Goal: Connect with others: Connect with others

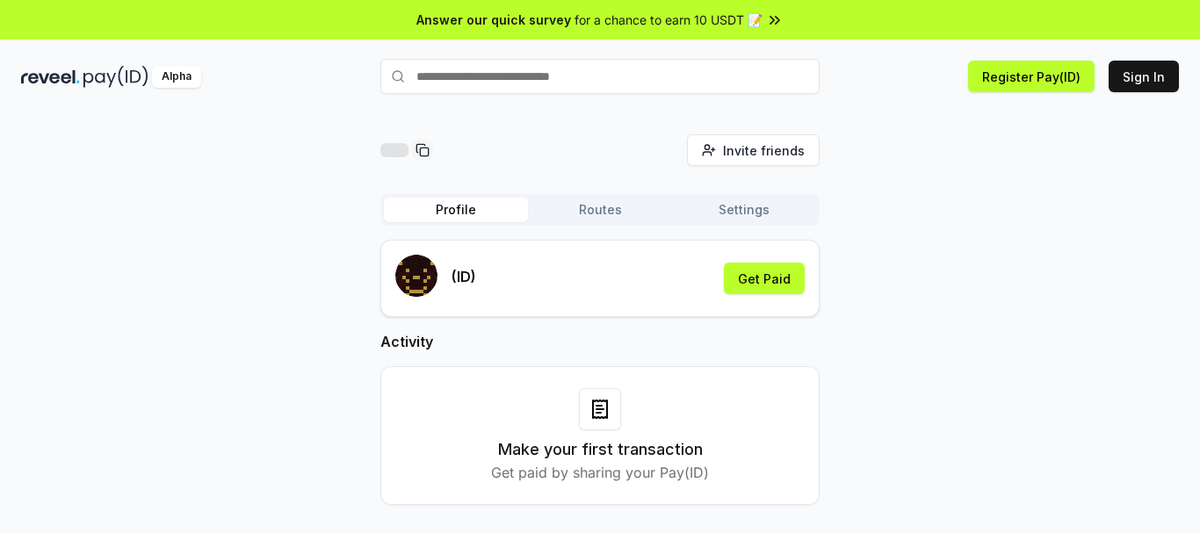
click at [511, 134] on div "Invite friends Invite" at bounding box center [599, 150] width 439 height 32
click at [507, 81] on input "text" at bounding box center [599, 76] width 439 height 35
type input "******"
click at [481, 122] on button "[PERSON_NAME]" at bounding box center [599, 111] width 439 height 32
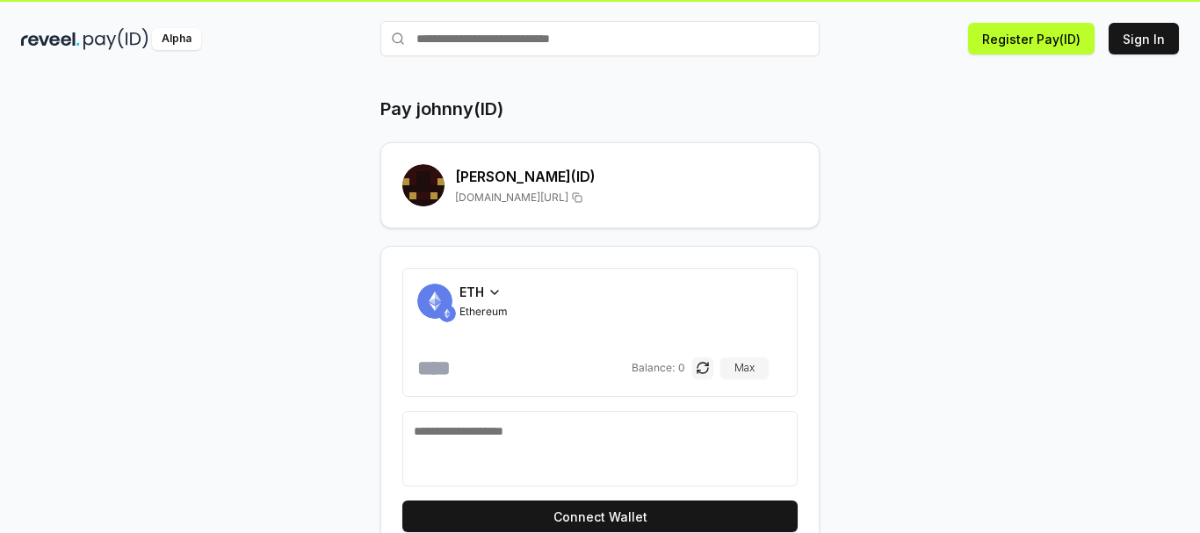
scroll to position [73, 0]
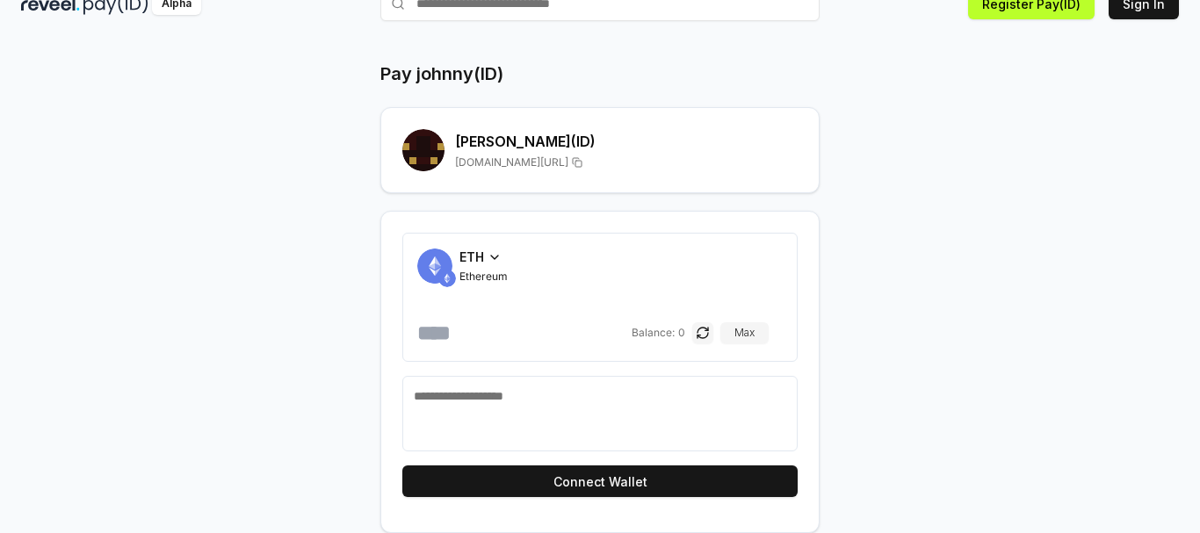
click at [478, 257] on span "ETH" at bounding box center [471, 257] width 25 height 18
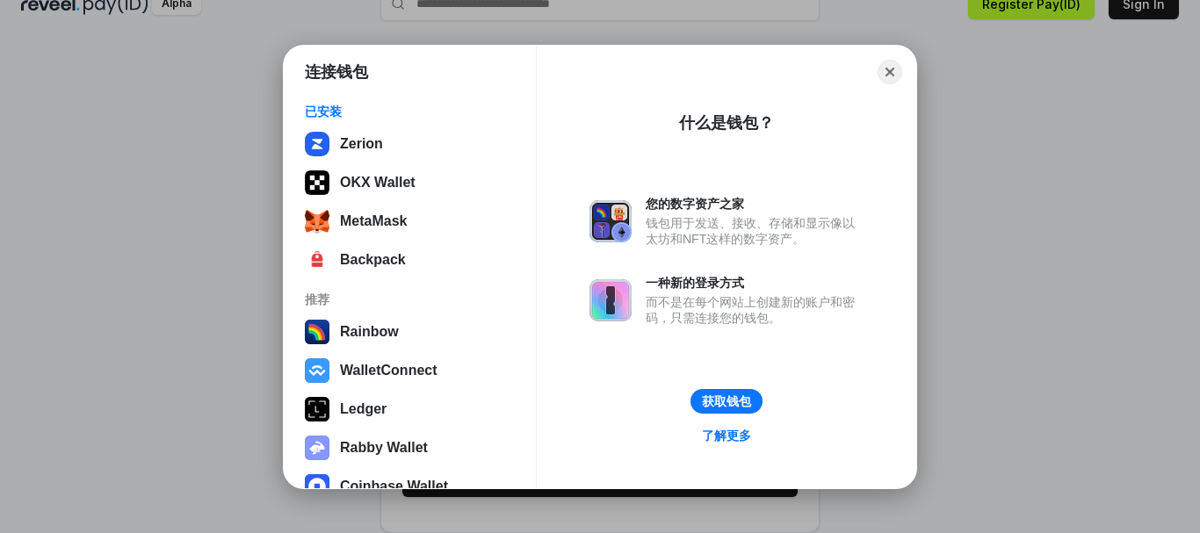
drag, startPoint x: 888, startPoint y: 67, endPoint x: 914, endPoint y: 88, distance: 33.1
click at [886, 69] on button "Close" at bounding box center [890, 72] width 25 height 25
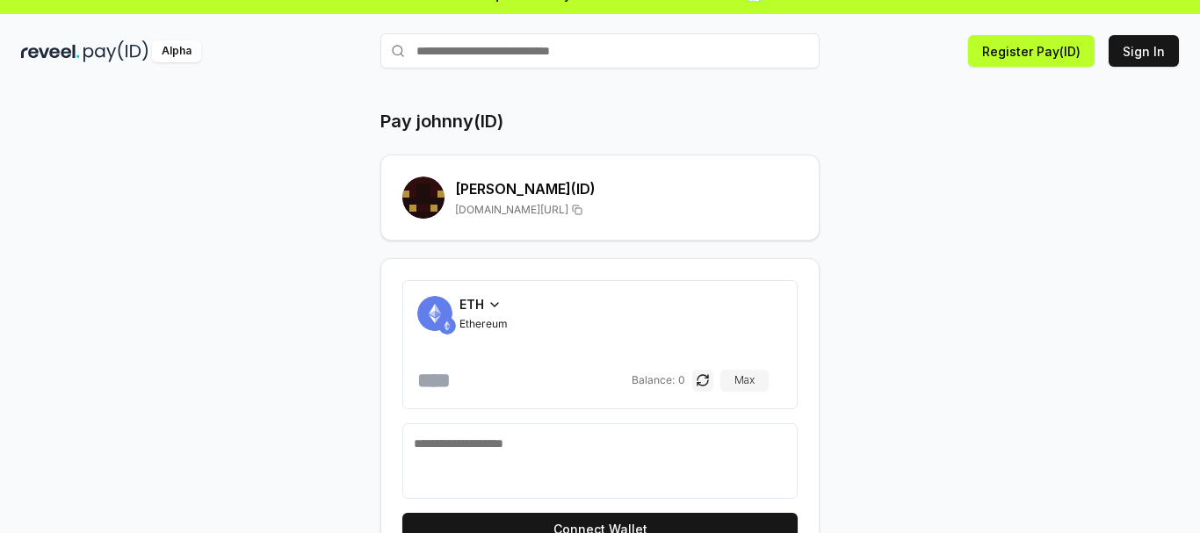
scroll to position [0, 0]
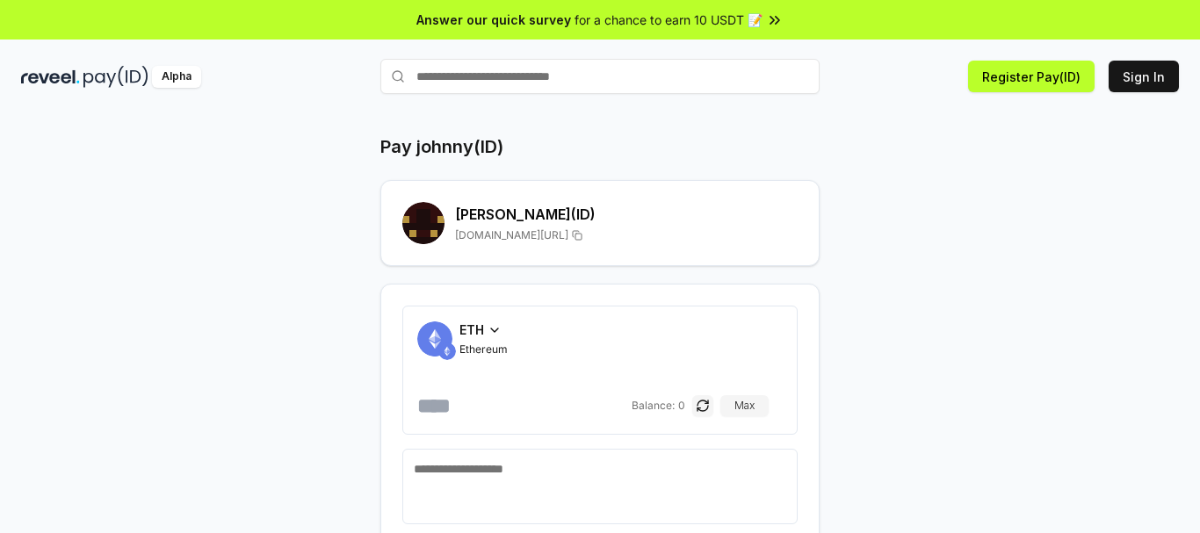
click at [567, 126] on div "Pay johnny(ID) [PERSON_NAME] (ID) [DOMAIN_NAME][URL] ETH Ethereum Balance: 0 [P…" at bounding box center [600, 341] width 1200 height 484
